Goal: Information Seeking & Learning: Find contact information

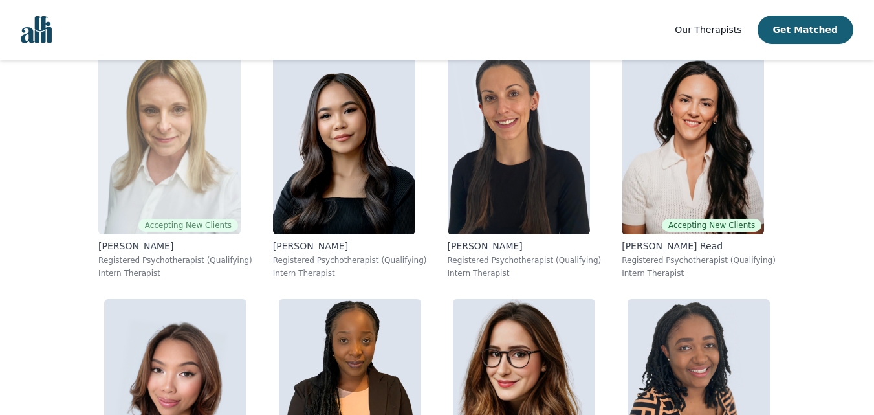
scroll to position [9565, 0]
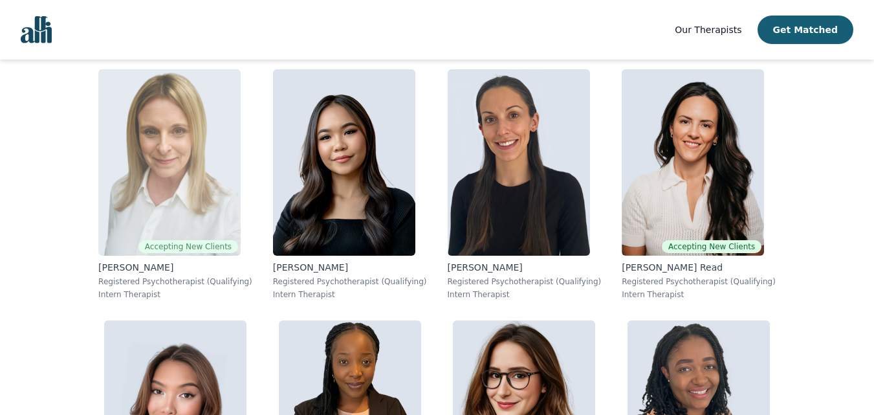
click at [238, 252] on span "Accepting New Clients" at bounding box center [188, 246] width 100 height 13
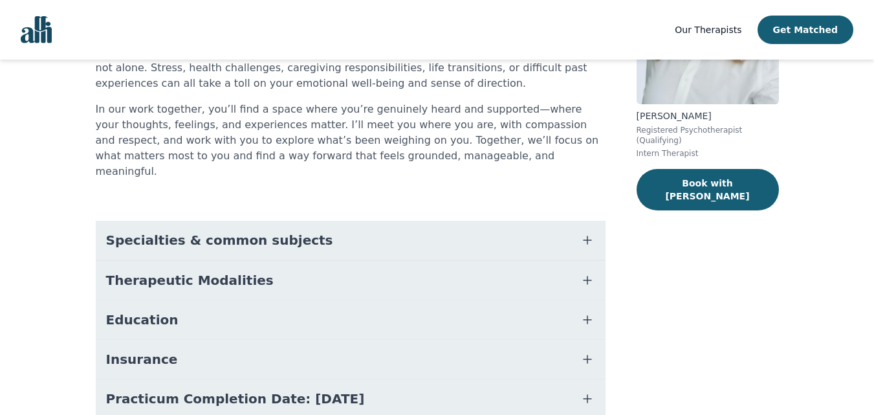
scroll to position [262, 0]
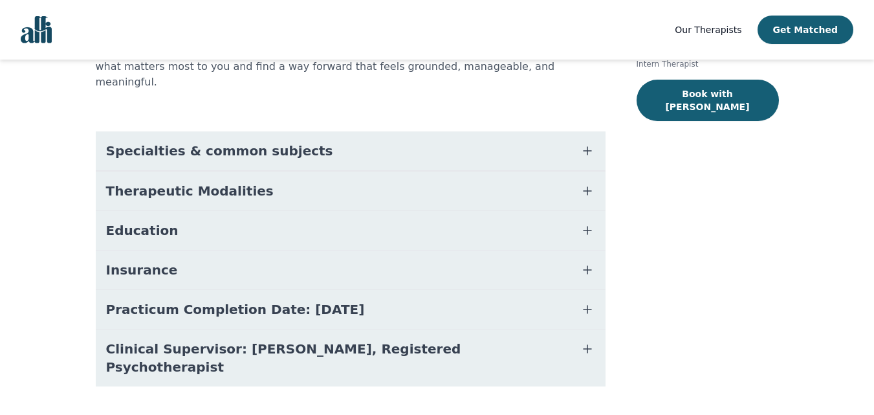
click at [253, 252] on button "Insurance" at bounding box center [351, 269] width 510 height 39
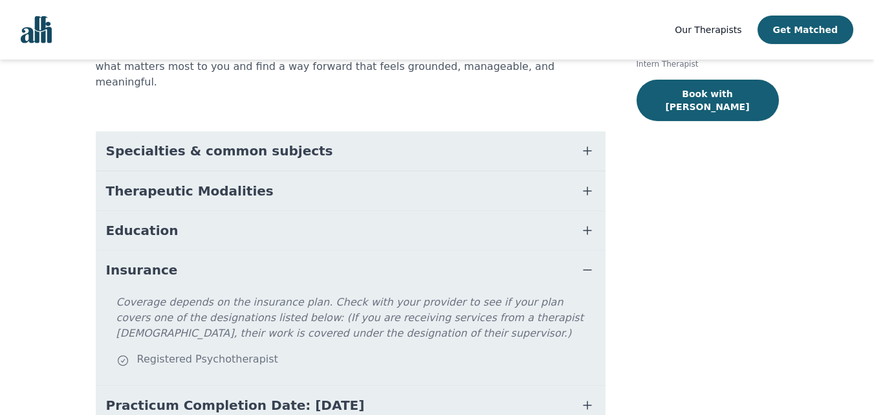
scroll to position [353, 0]
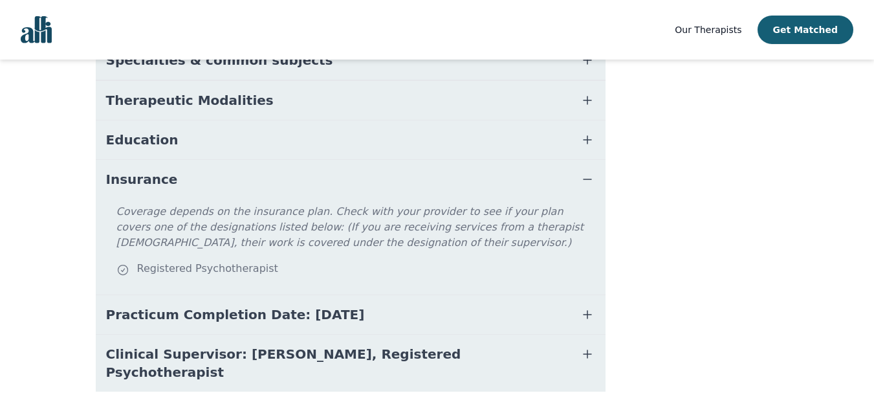
click at [321, 345] on span "Clinical Supervisor: [PERSON_NAME], Registered Psychotherapist" at bounding box center [335, 363] width 458 height 36
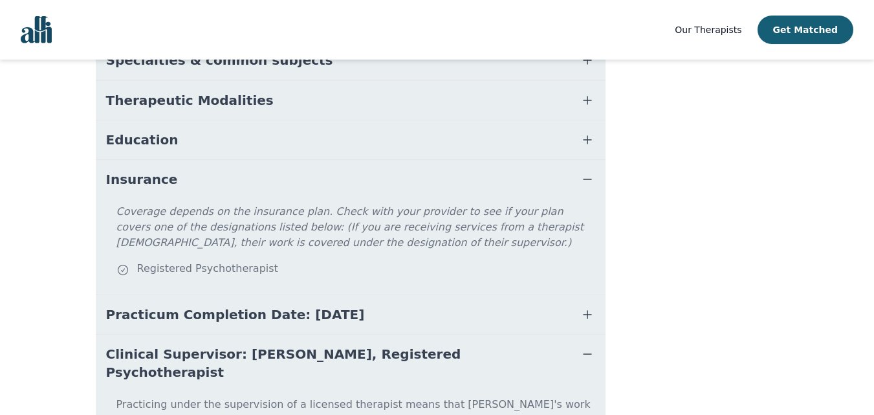
scroll to position [425, 0]
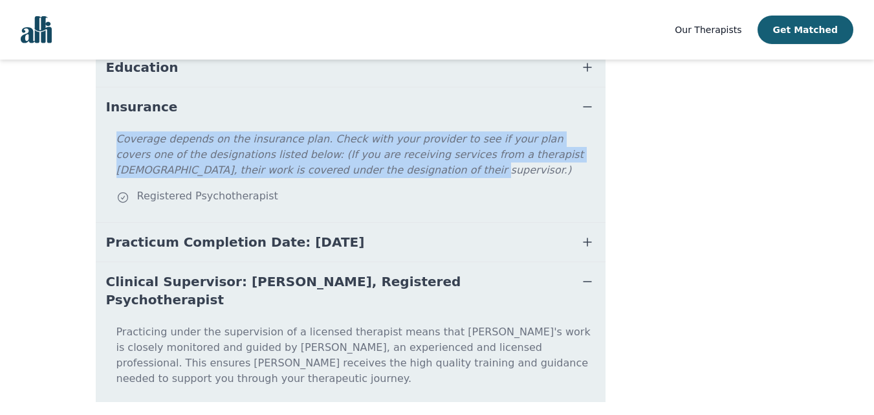
drag, startPoint x: 116, startPoint y: 122, endPoint x: 272, endPoint y: 157, distance: 160.5
click at [272, 157] on p "Coverage depends on the insurance plan. Check with your provider to see if your…" at bounding box center [358, 159] width 484 height 57
copy p "Coverage depends on the insurance plan. Check with your provider to see if your…"
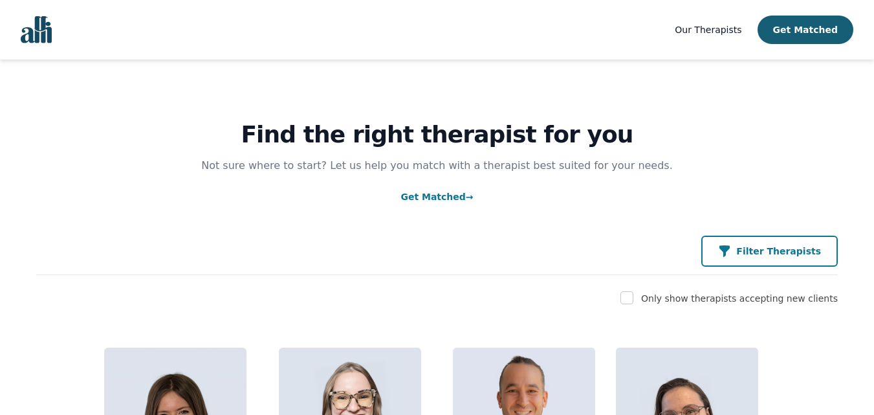
click at [731, 255] on icon "button" at bounding box center [724, 251] width 13 height 13
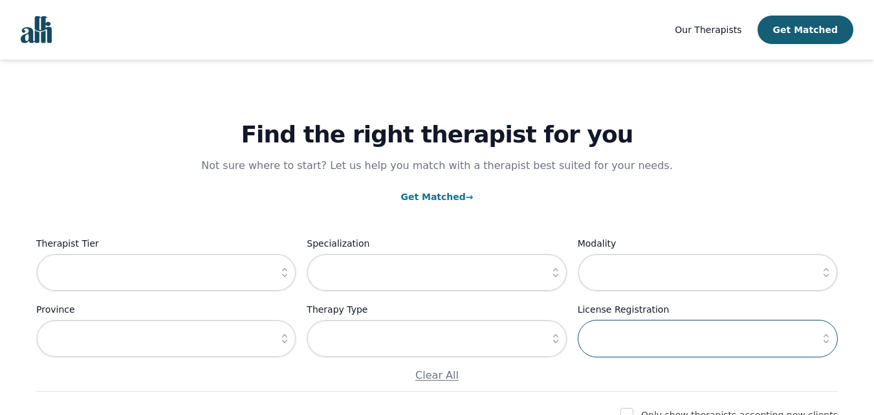
click at [695, 349] on input "text" at bounding box center [708, 339] width 260 height 38
click at [826, 339] on icon "button" at bounding box center [826, 338] width 13 height 13
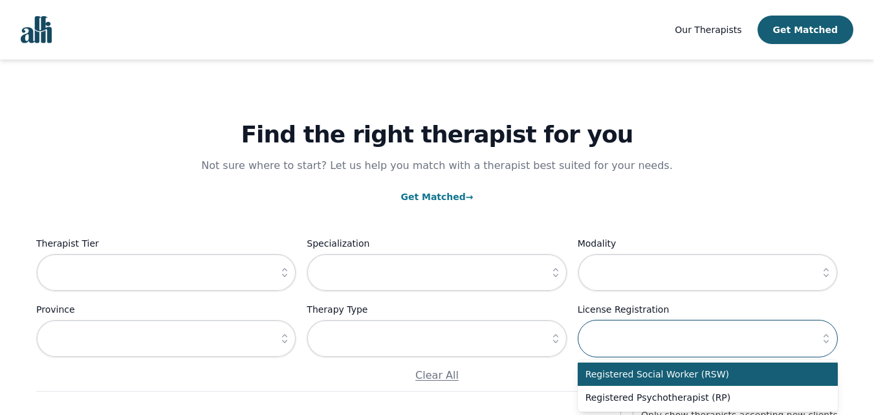
scroll to position [129, 0]
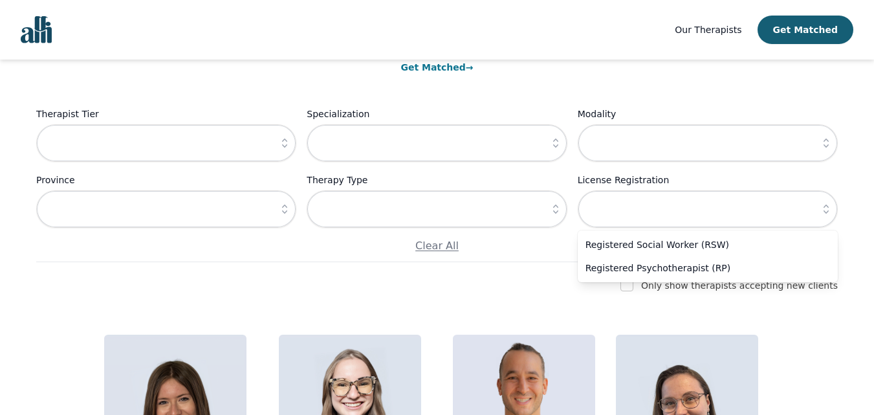
click at [556, 217] on button "button" at bounding box center [555, 209] width 23 height 38
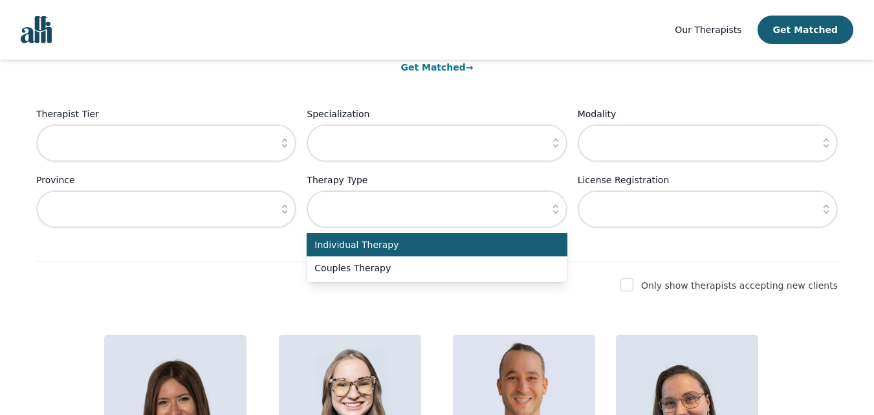
click at [287, 151] on button "button" at bounding box center [284, 143] width 23 height 38
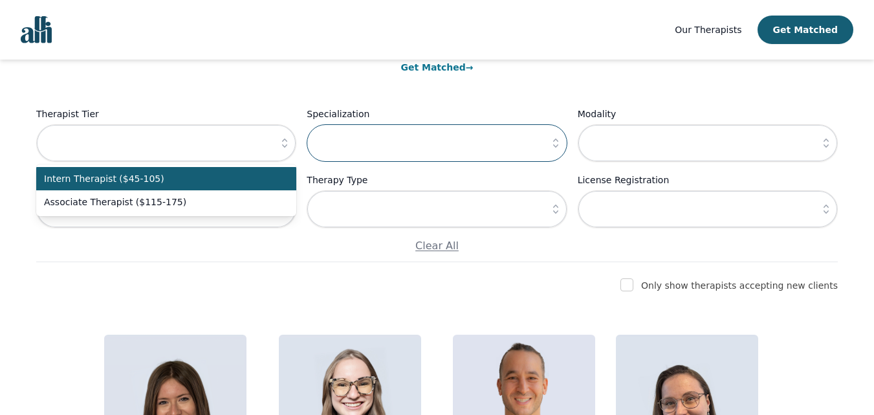
click at [505, 156] on input "text" at bounding box center [437, 143] width 260 height 38
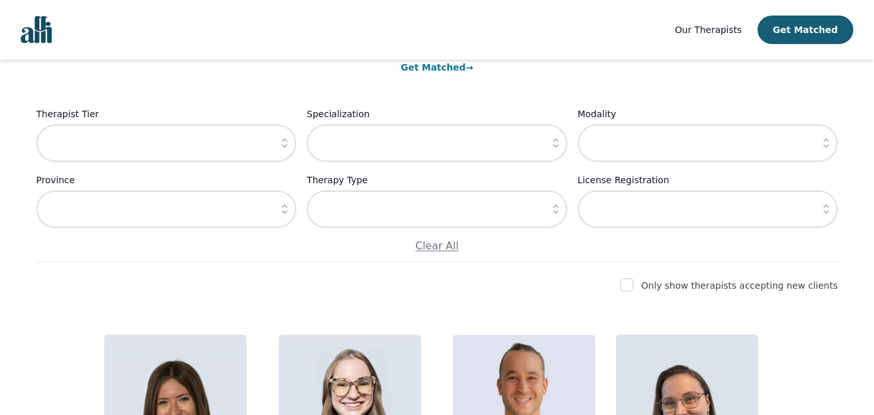
click at [562, 147] on button "button" at bounding box center [555, 143] width 23 height 38
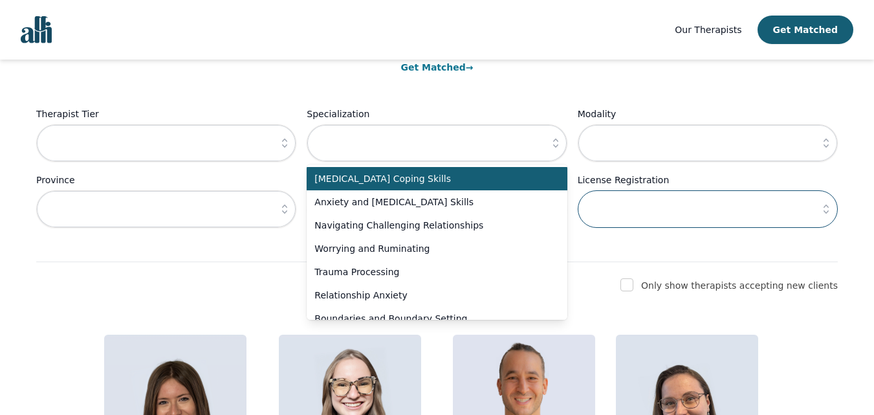
click at [749, 222] on input "text" at bounding box center [708, 209] width 260 height 38
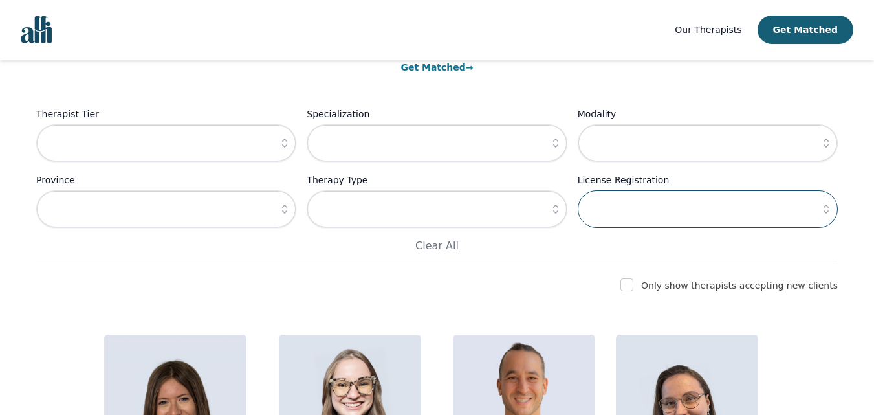
scroll to position [0, 0]
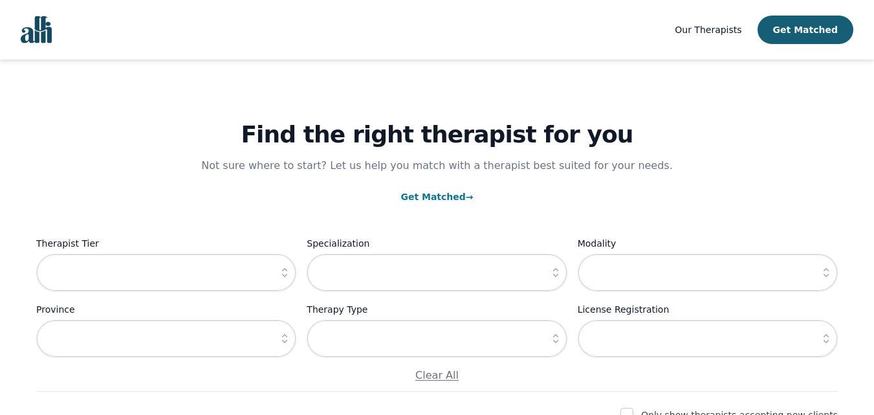
click at [32, 34] on img "Global" at bounding box center [36, 29] width 31 height 27
